Goal: Find specific page/section: Find specific page/section

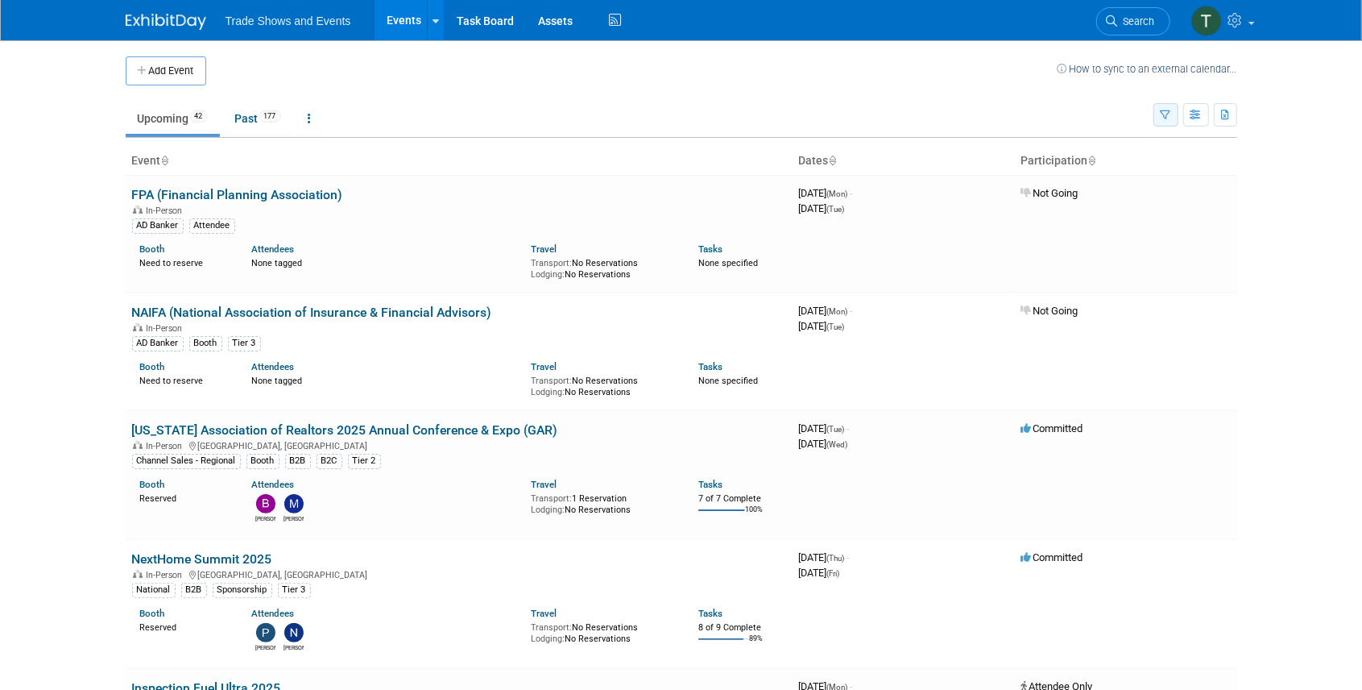
click at [1165, 110] on icon "button" at bounding box center [1166, 115] width 10 height 10
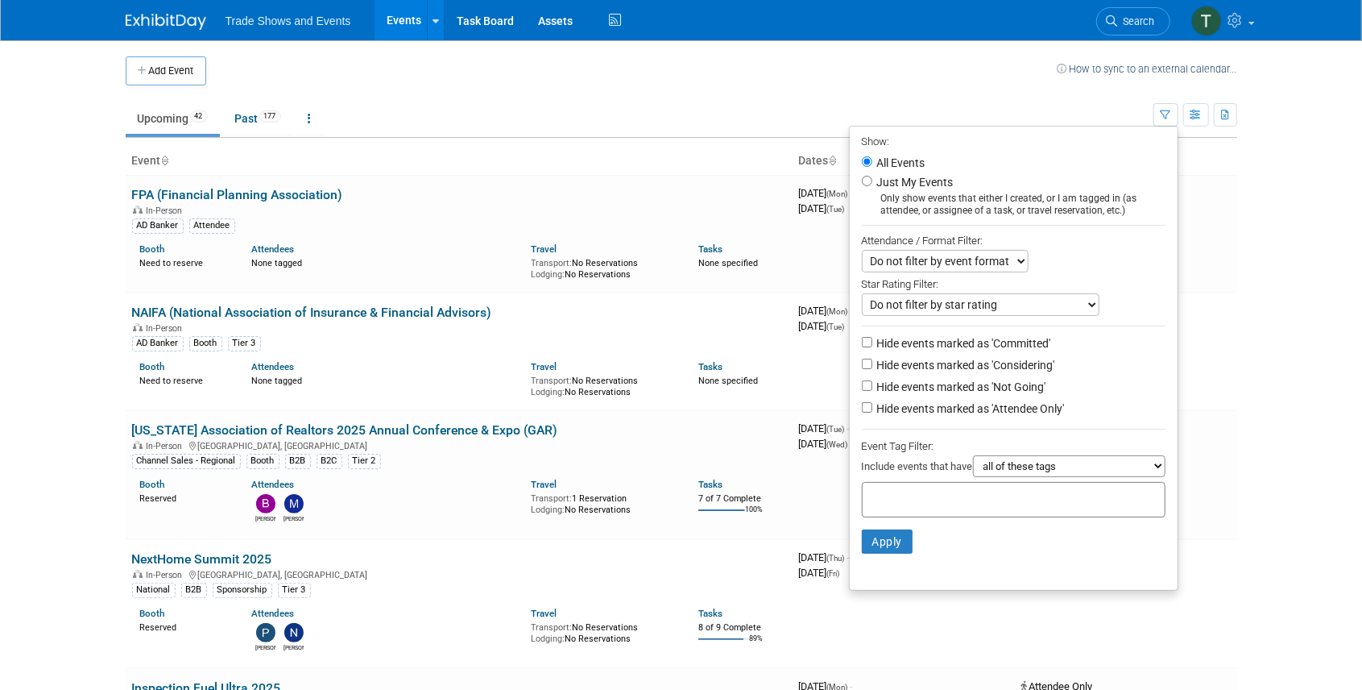
click at [993, 388] on label "Hide events marked as 'Not Going'" at bounding box center [960, 387] width 172 height 16
click at [873, 388] on input "Hide events marked as 'Not Going'" at bounding box center [867, 385] width 10 height 10
checkbox input "true"
click at [885, 537] on button "Apply" at bounding box center [888, 541] width 52 height 24
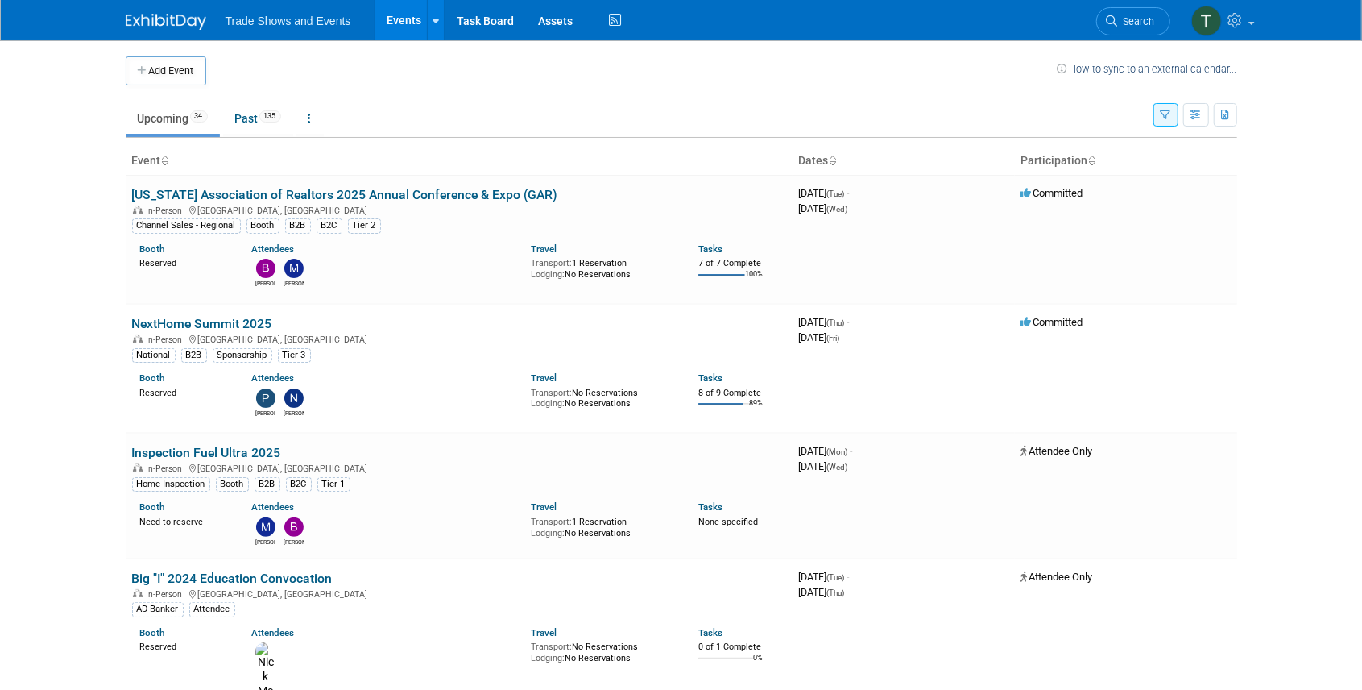
click at [473, 190] on link "[US_STATE] Association of Realtors 2025 Annual Conference & Expo (GAR)" at bounding box center [345, 194] width 426 height 15
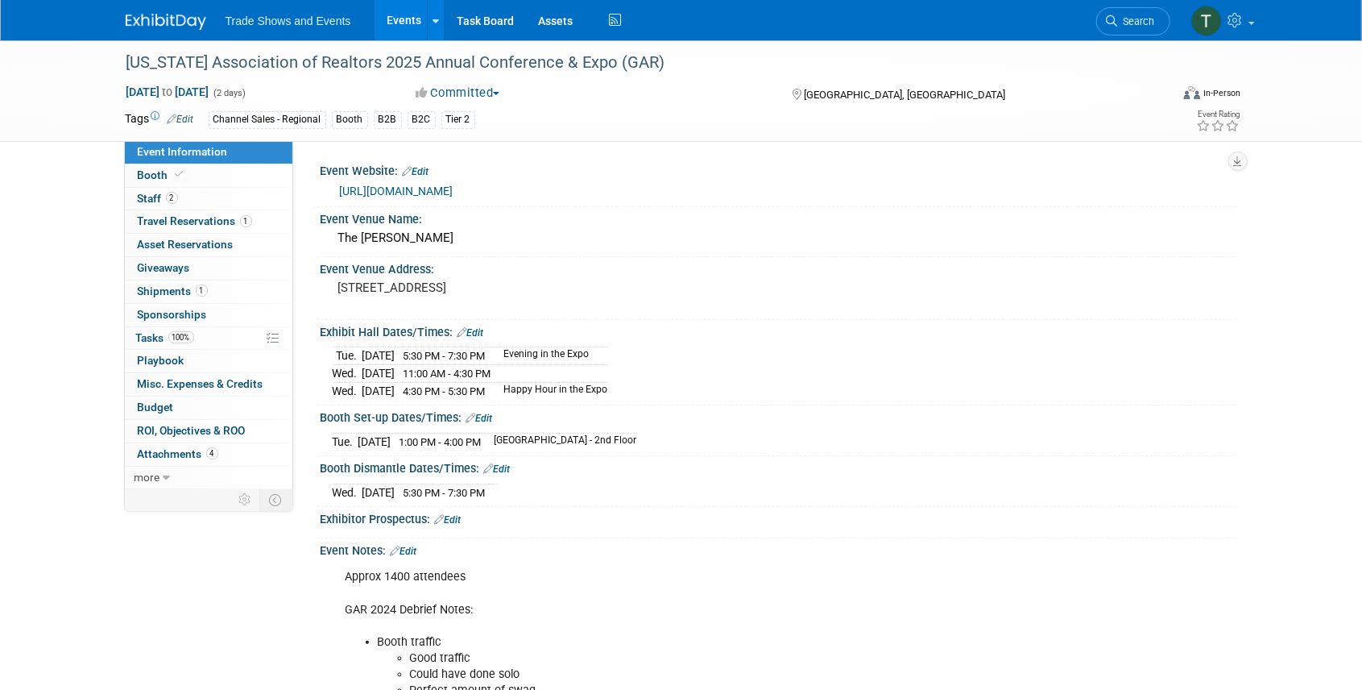
click at [993, 122] on div "Channel Sales - Regional Booth B2B B2C Tier 2" at bounding box center [630, 120] width 843 height 18
